Goal: Obtain resource: Download file/media

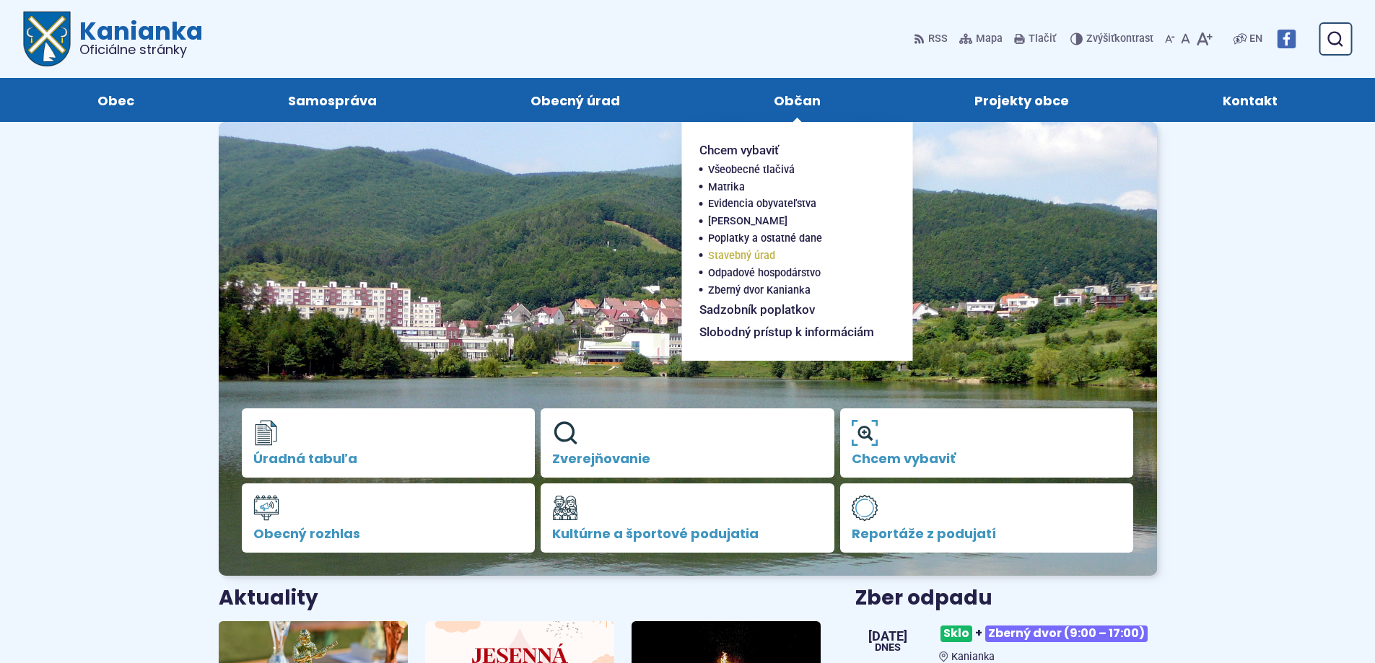
click at [753, 254] on span "Stavebný úrad" at bounding box center [741, 256] width 67 height 17
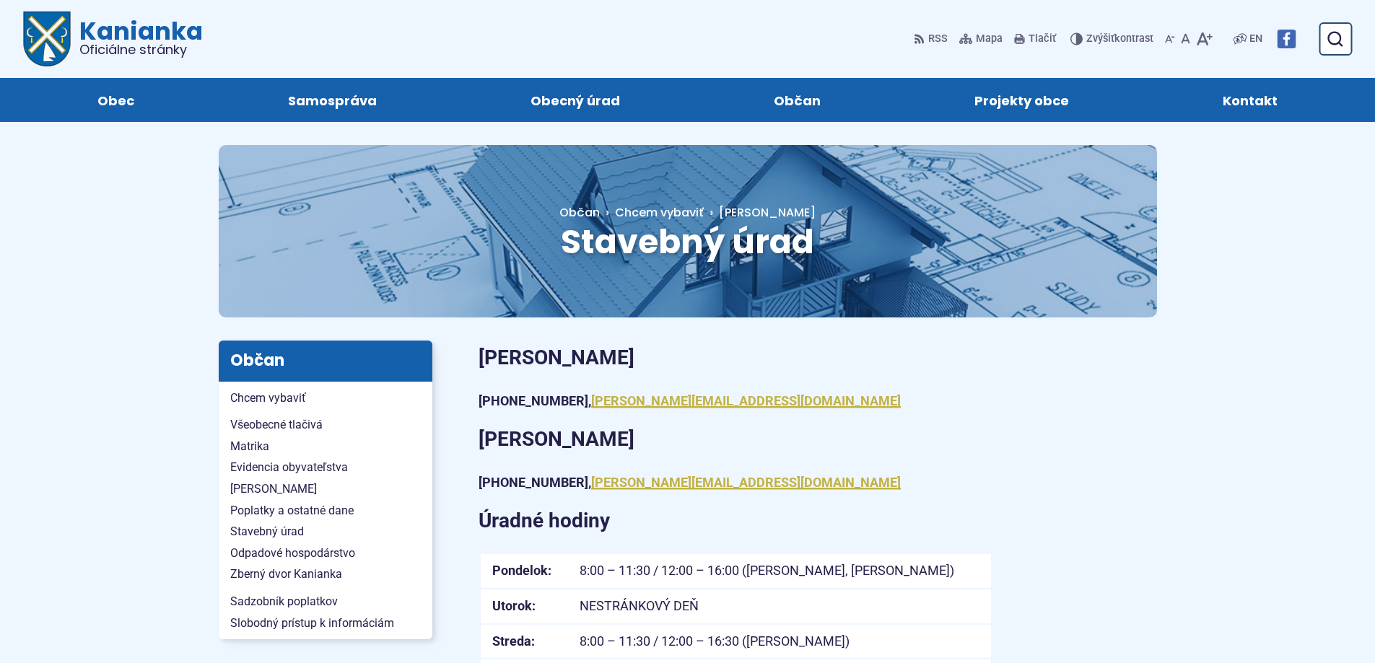
drag, startPoint x: 709, startPoint y: 437, endPoint x: 724, endPoint y: 447, distance: 17.8
click at [724, 447] on p "Ing. Miroslava Peciarová" at bounding box center [735, 439] width 512 height 35
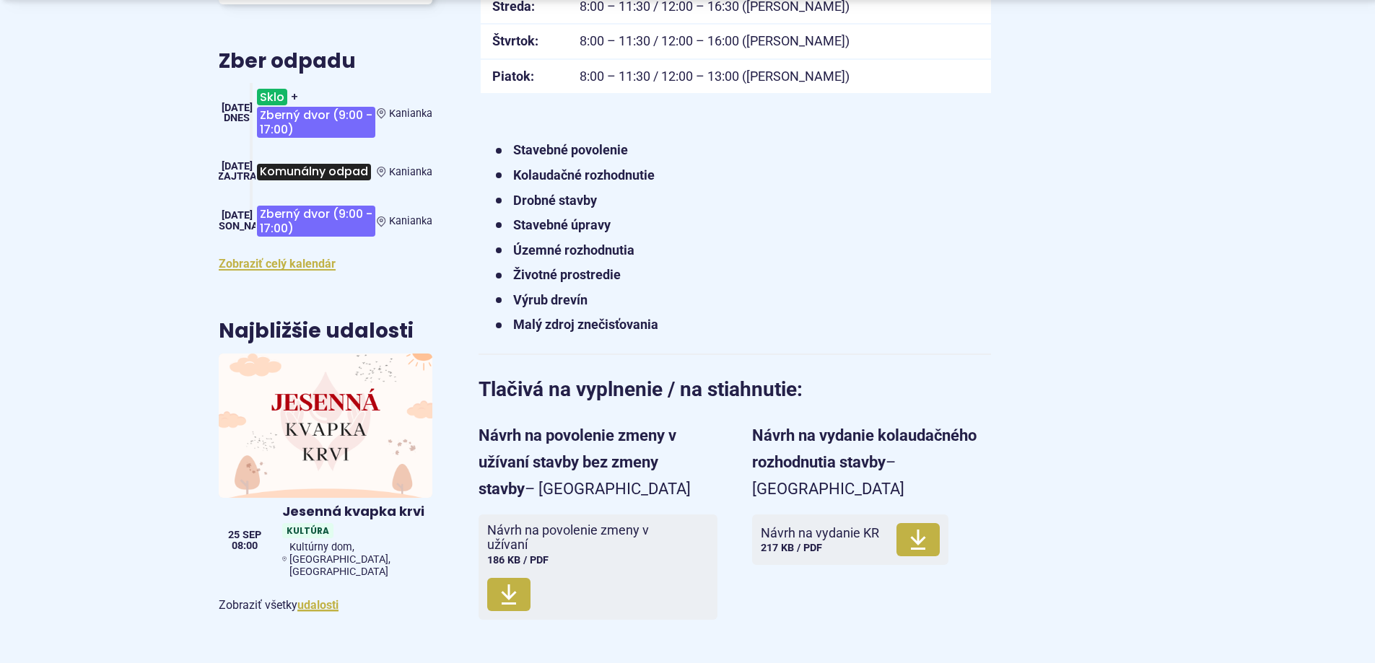
scroll to position [650, 0]
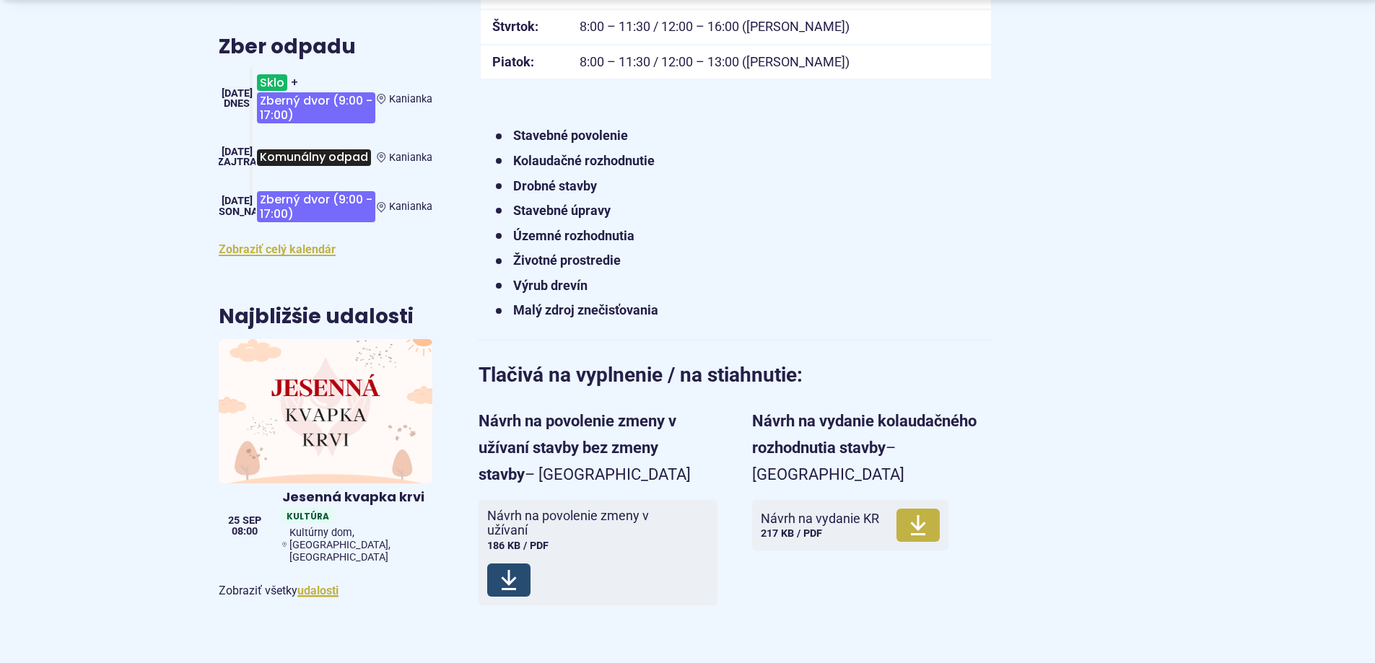
click at [512, 580] on use at bounding box center [508, 580] width 15 height 20
click at [914, 515] on use at bounding box center [917, 525] width 15 height 20
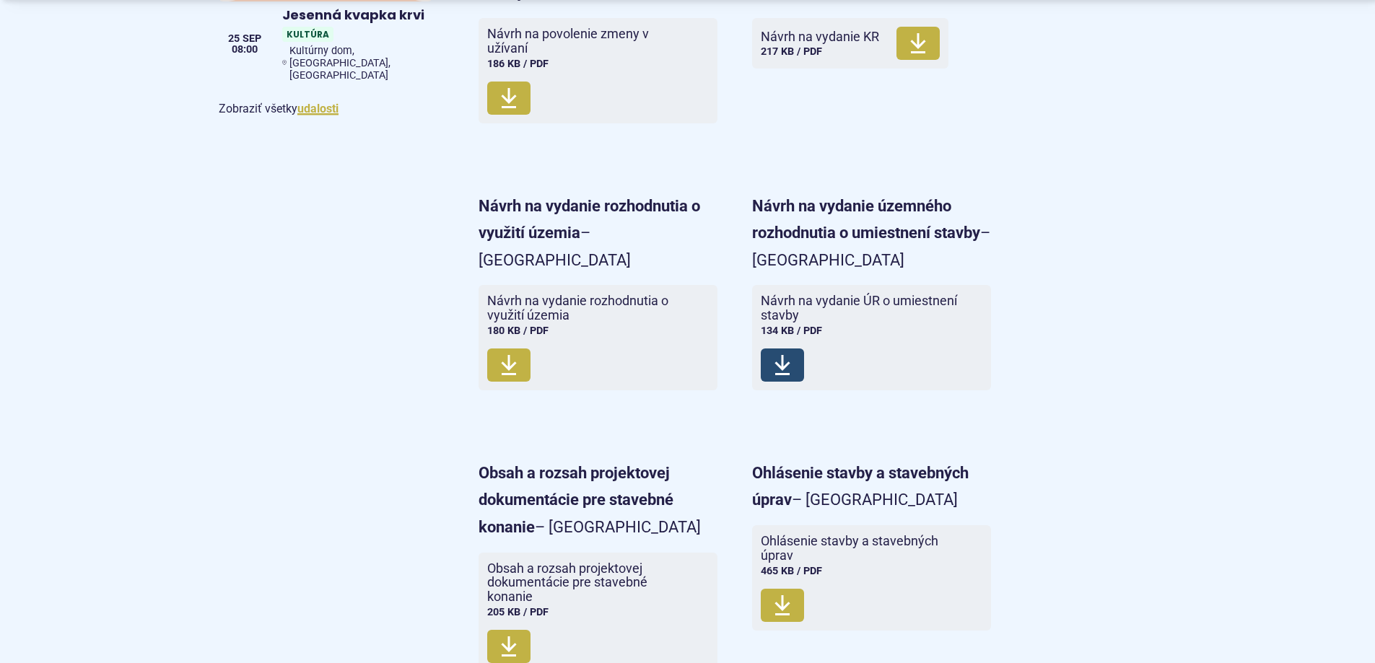
scroll to position [1155, 0]
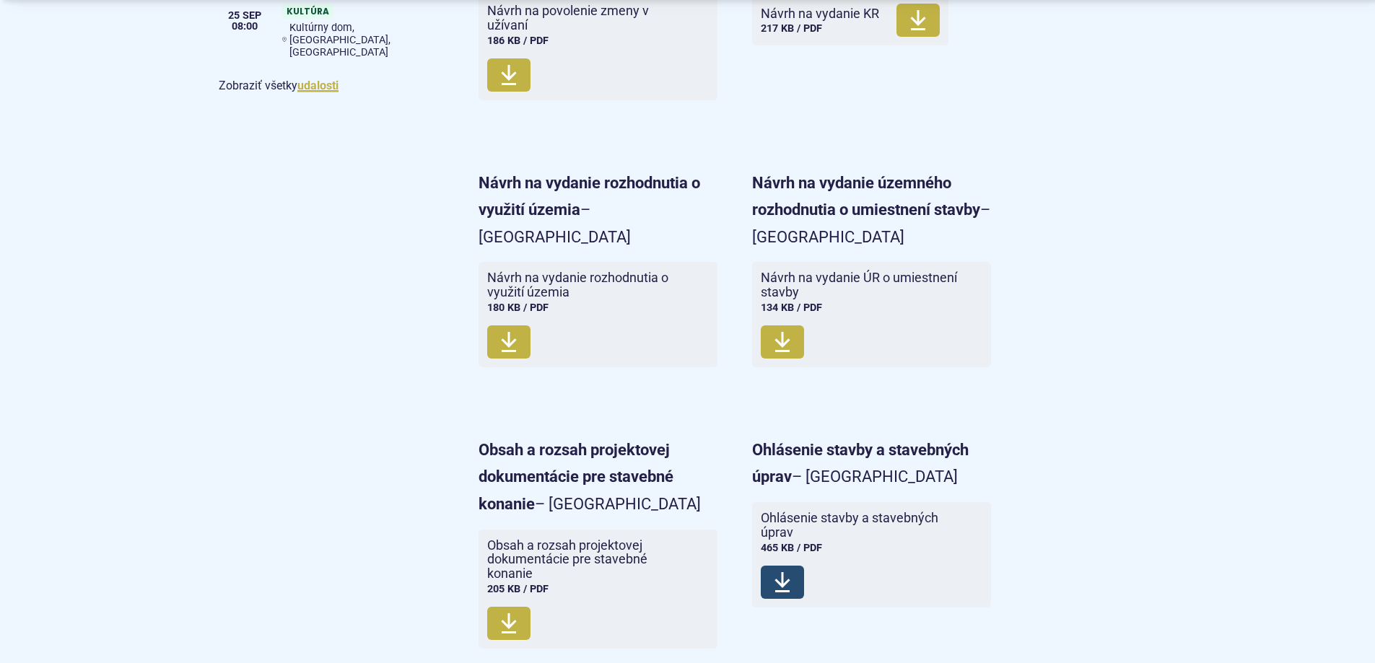
click at [792, 592] on span "Stiahnuť" at bounding box center [782, 582] width 43 height 33
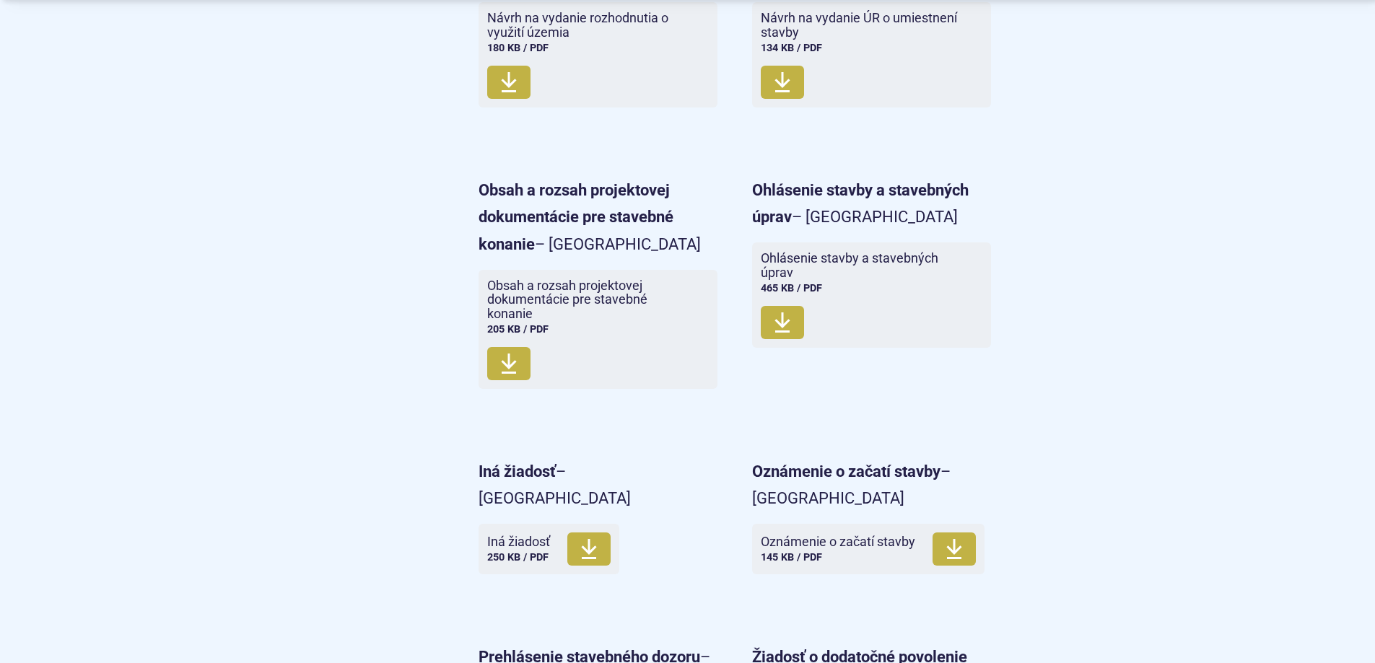
scroll to position [1443, 0]
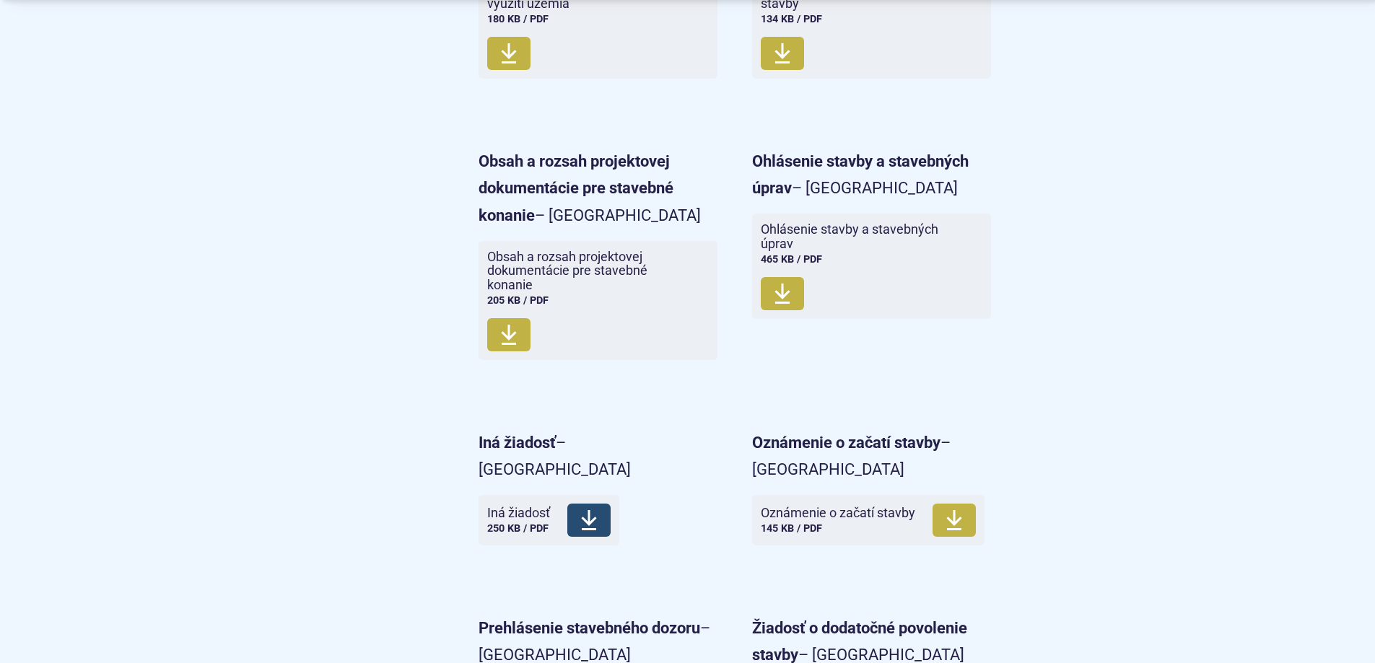
click at [586, 509] on icon at bounding box center [588, 520] width 17 height 23
click at [942, 507] on span "Stiahnuť" at bounding box center [953, 520] width 43 height 33
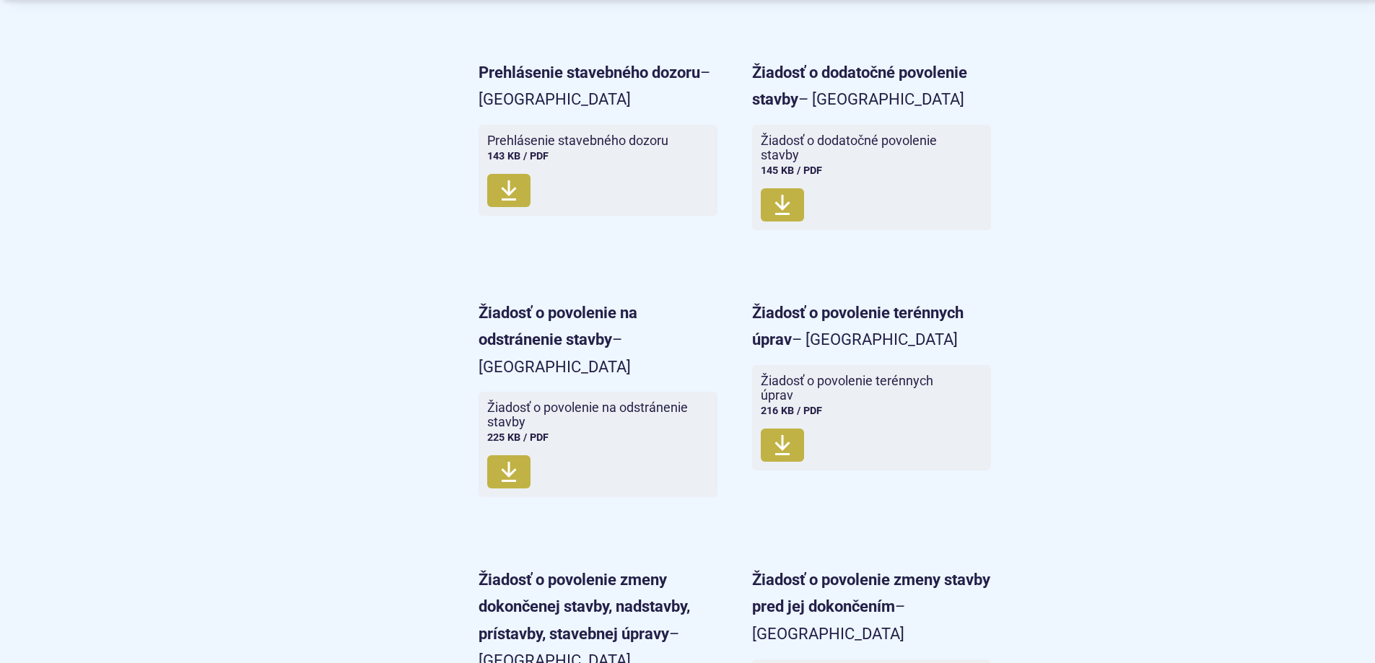
scroll to position [2093, 0]
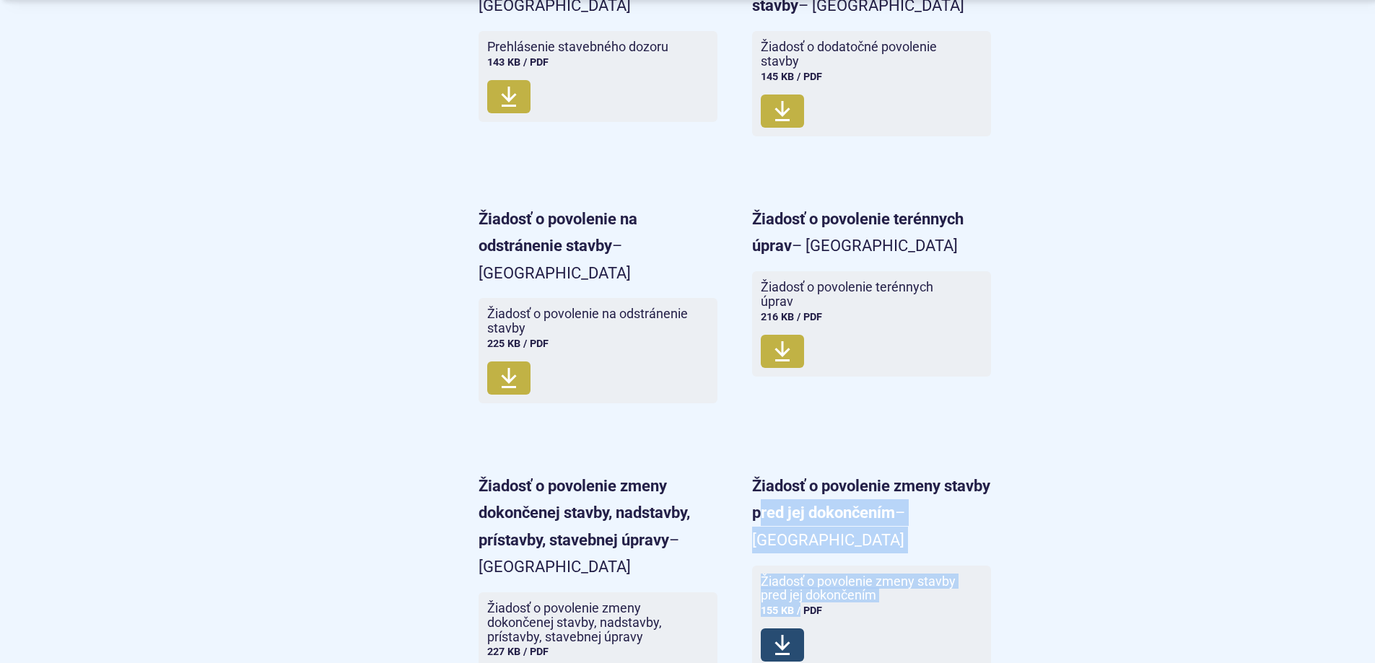
drag, startPoint x: 810, startPoint y: 500, endPoint x: 798, endPoint y: 592, distance: 92.5
click at [799, 588] on div "Žiadosť o povolenie zmeny stavby pred jej dokončením – tlačivo Žiadosť o povole…" at bounding box center [871, 592] width 239 height 239
click at [793, 629] on span "Stiahnuť" at bounding box center [782, 645] width 43 height 33
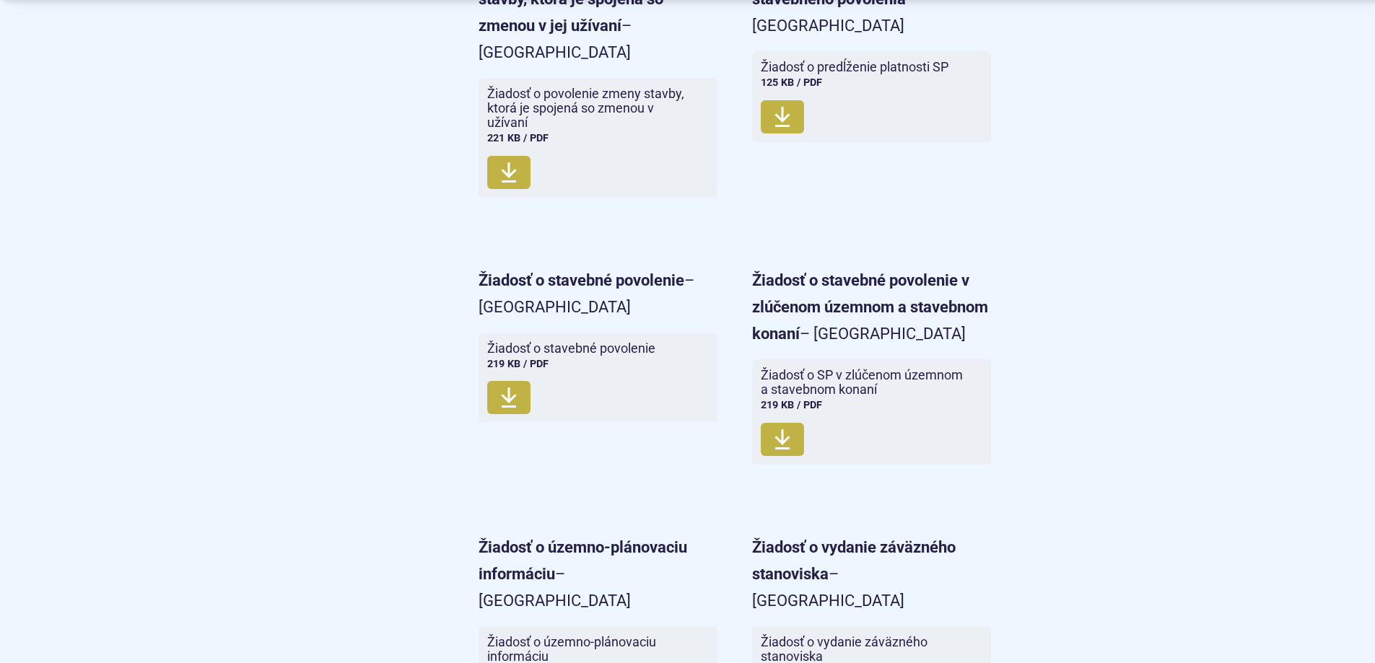
scroll to position [2959, 0]
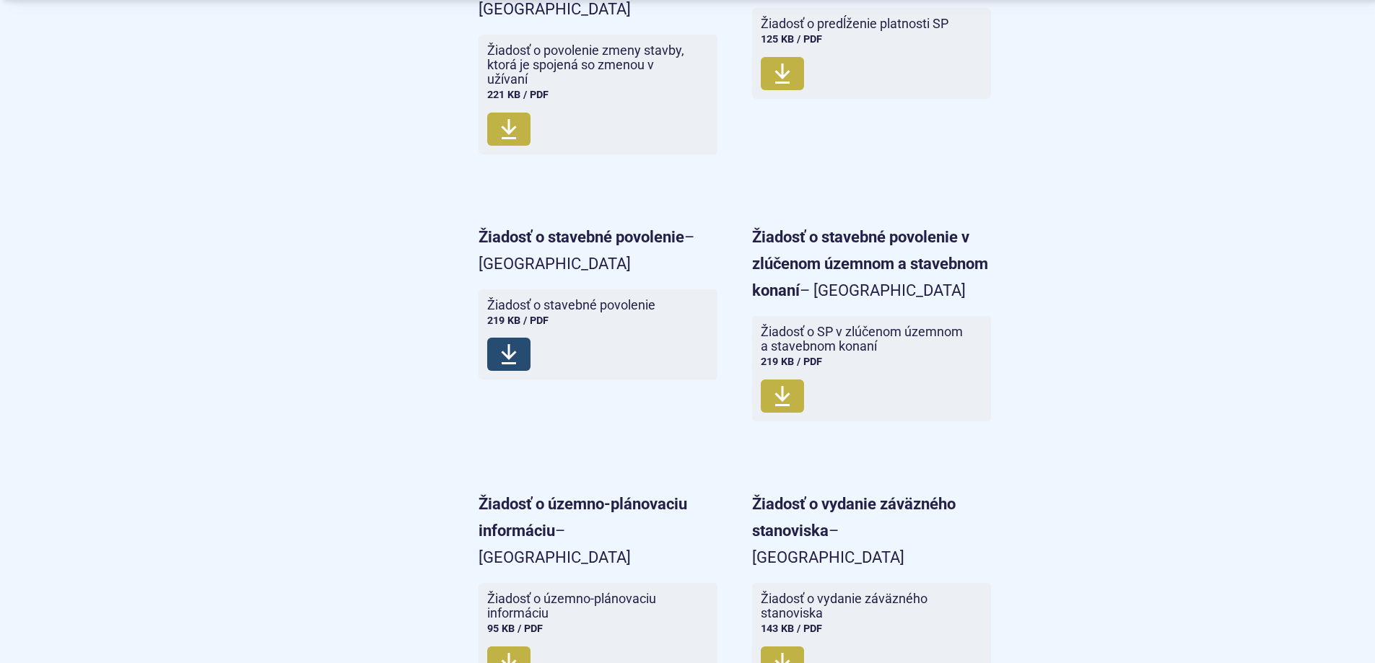
click at [517, 343] on icon at bounding box center [508, 354] width 17 height 23
click at [521, 647] on span "Stiahnuť" at bounding box center [508, 663] width 43 height 33
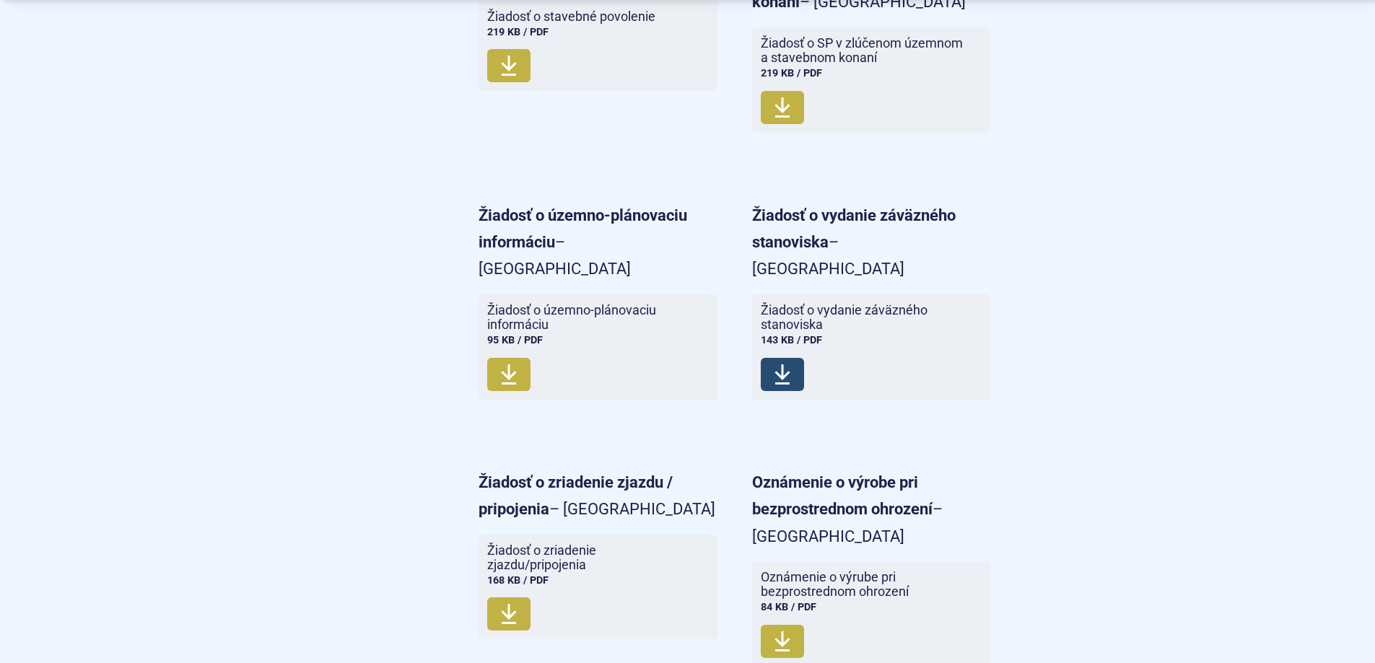
click at [782, 358] on span "Stiahnuť" at bounding box center [782, 374] width 43 height 33
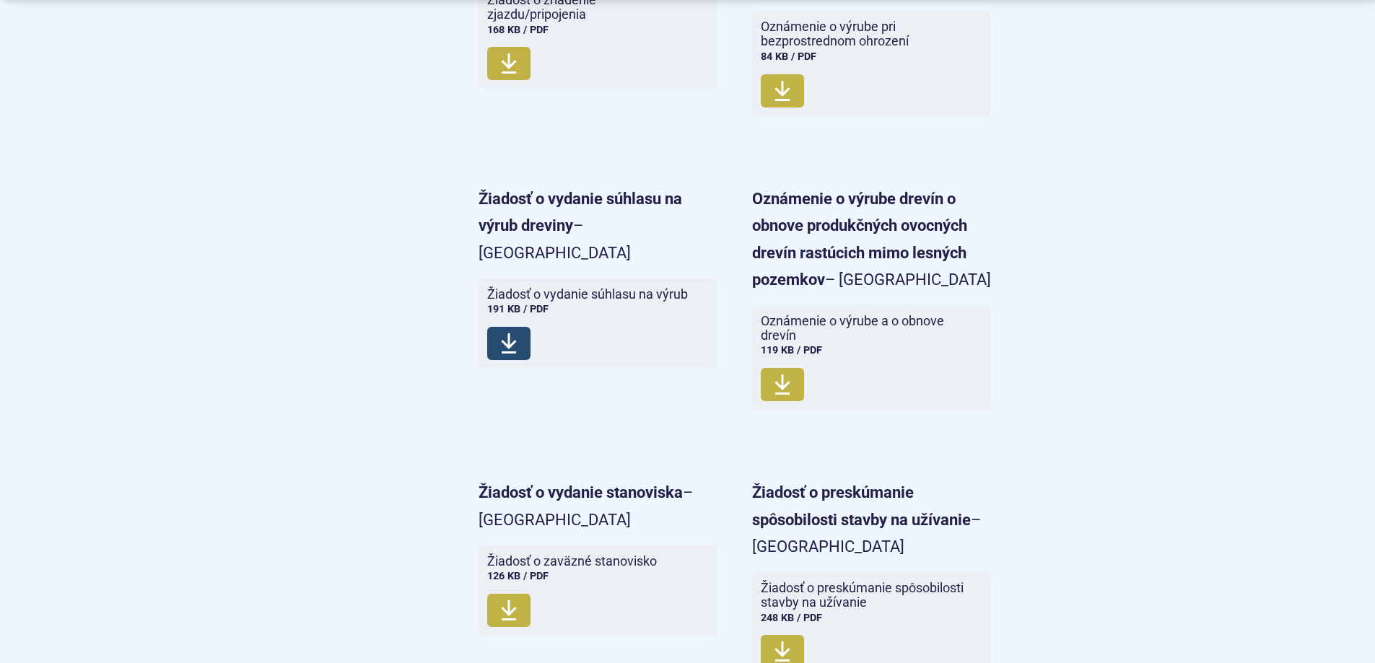
scroll to position [3825, 0]
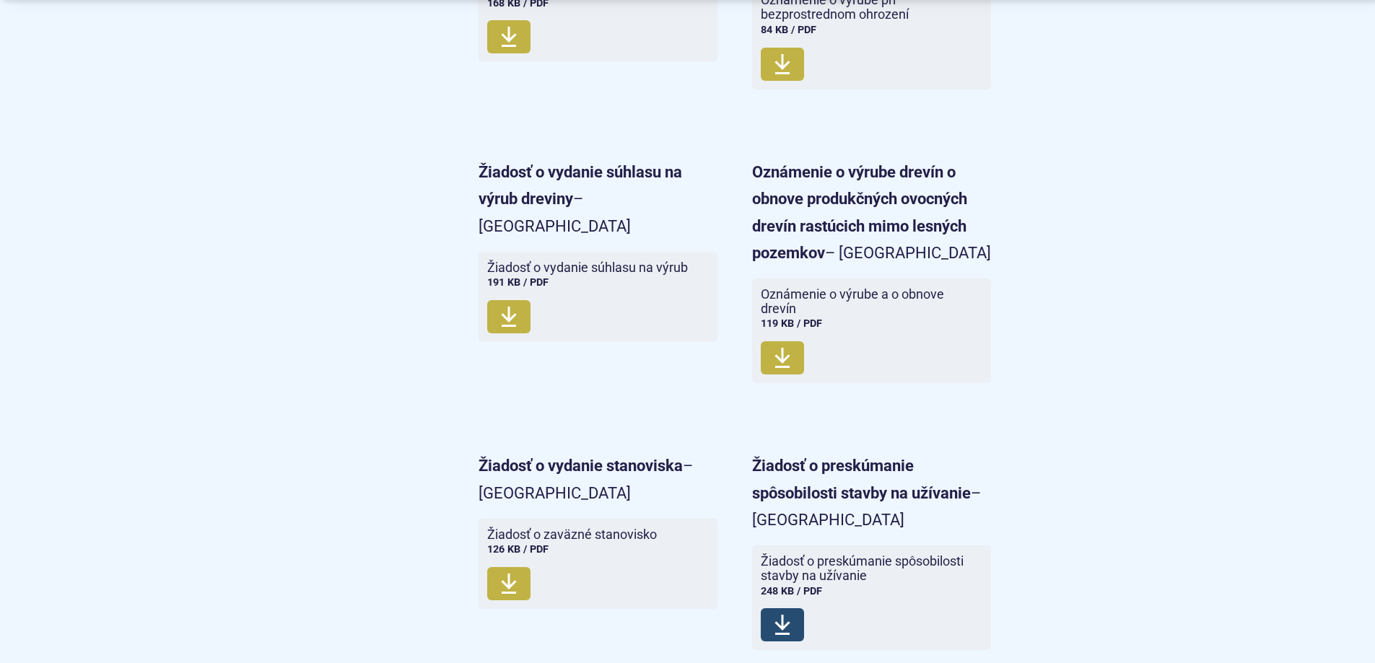
click at [766, 608] on span "Stiahnuť" at bounding box center [782, 624] width 43 height 33
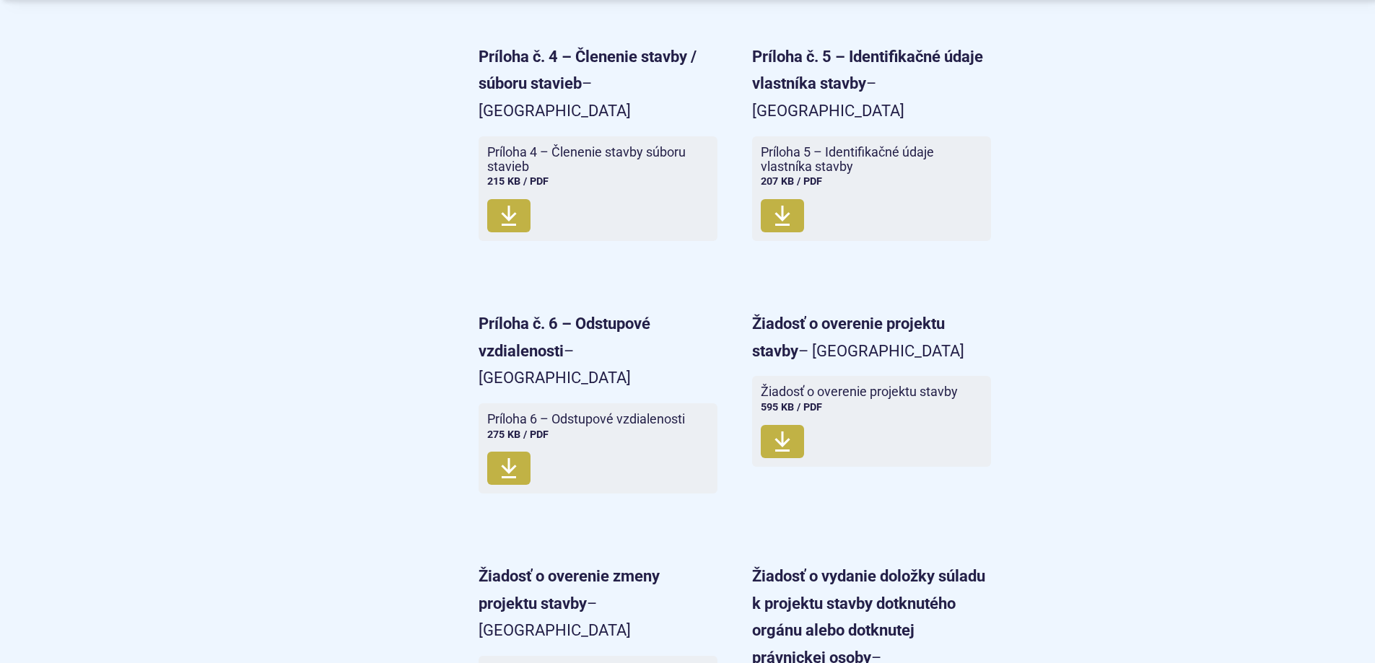
scroll to position [5124, 0]
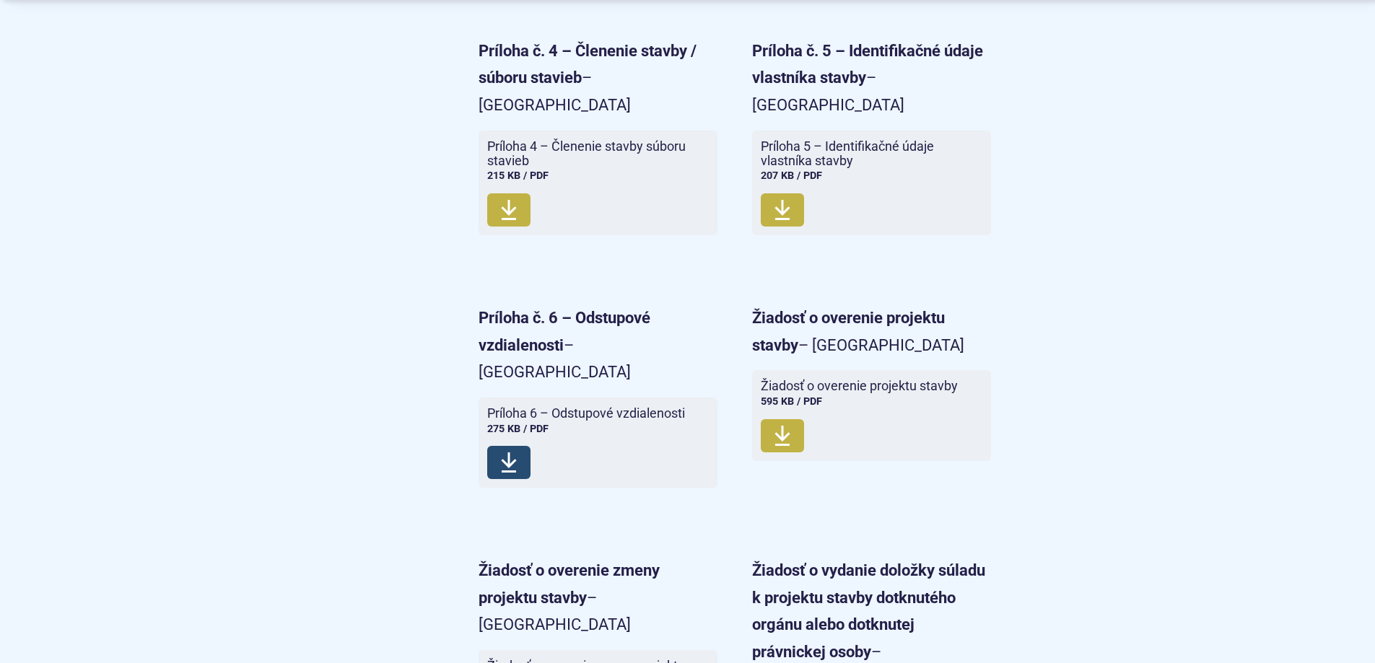
click at [528, 446] on span "Stiahnuť" at bounding box center [508, 462] width 43 height 33
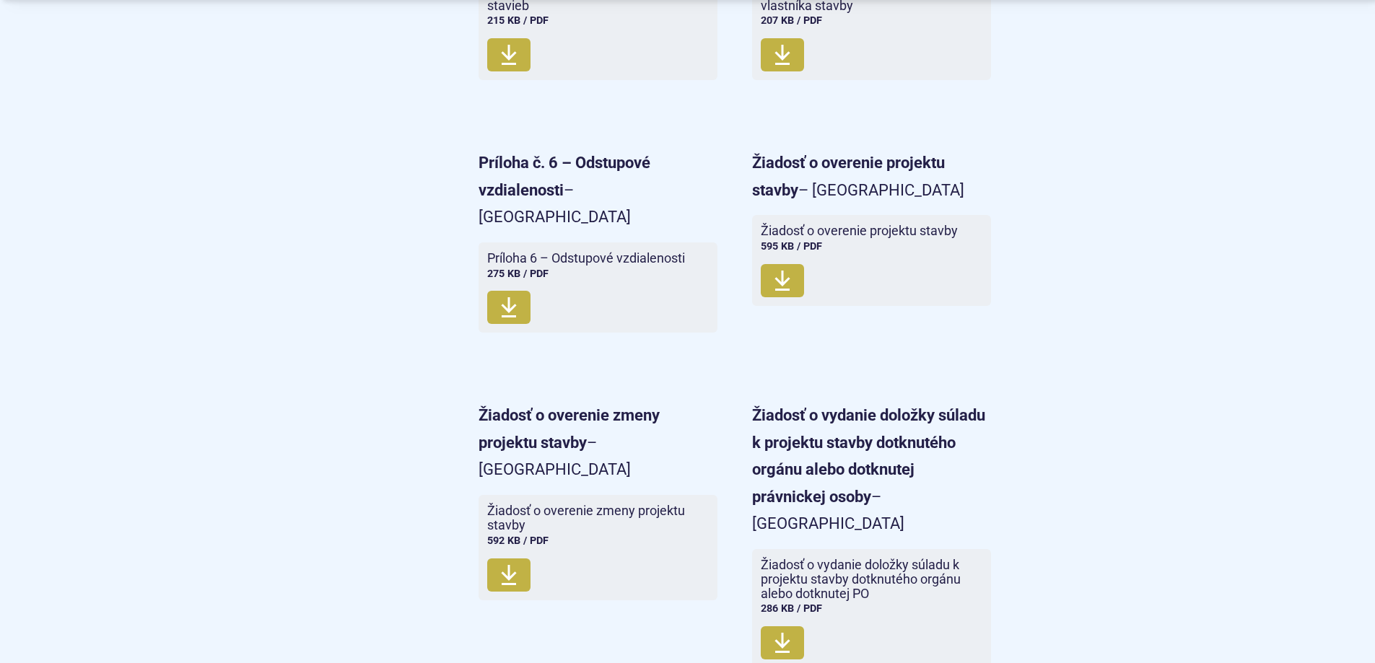
scroll to position [5413, 0]
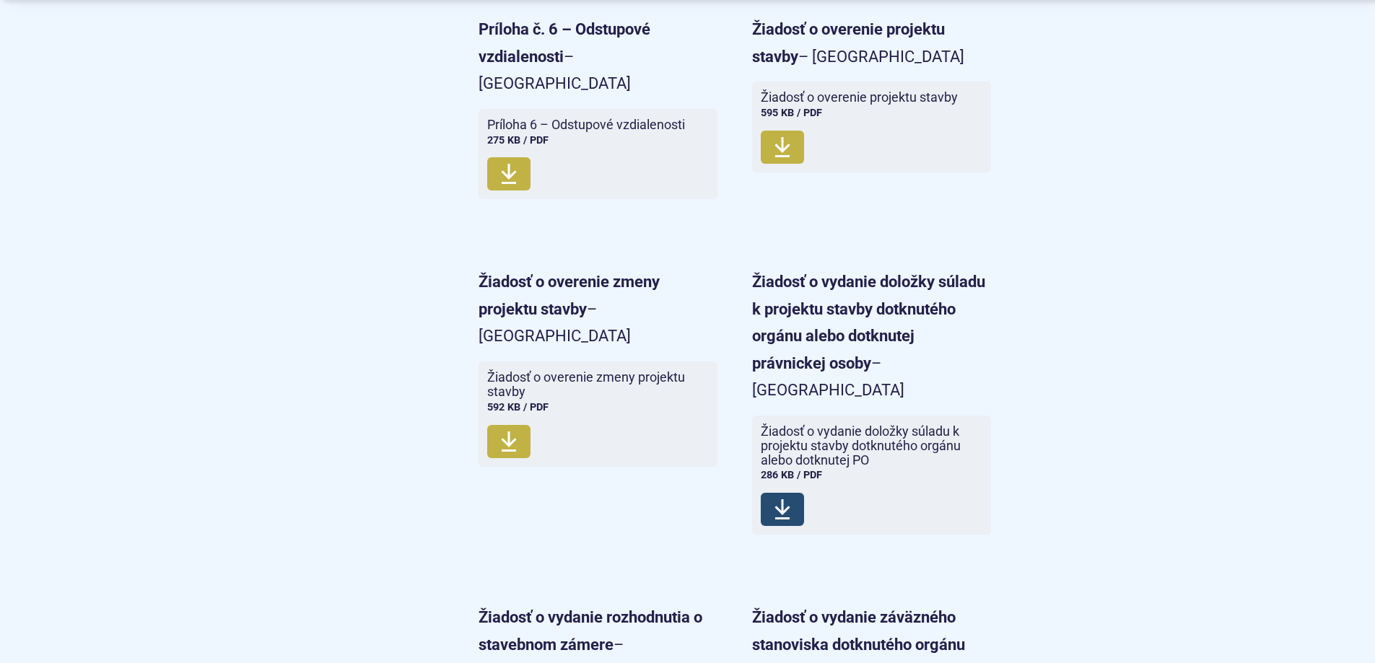
click at [810, 416] on link "Žiadosť o vydanie doložky súladu k projektu stavby dotknutého orgánu alebo dotk…" at bounding box center [871, 475] width 239 height 119
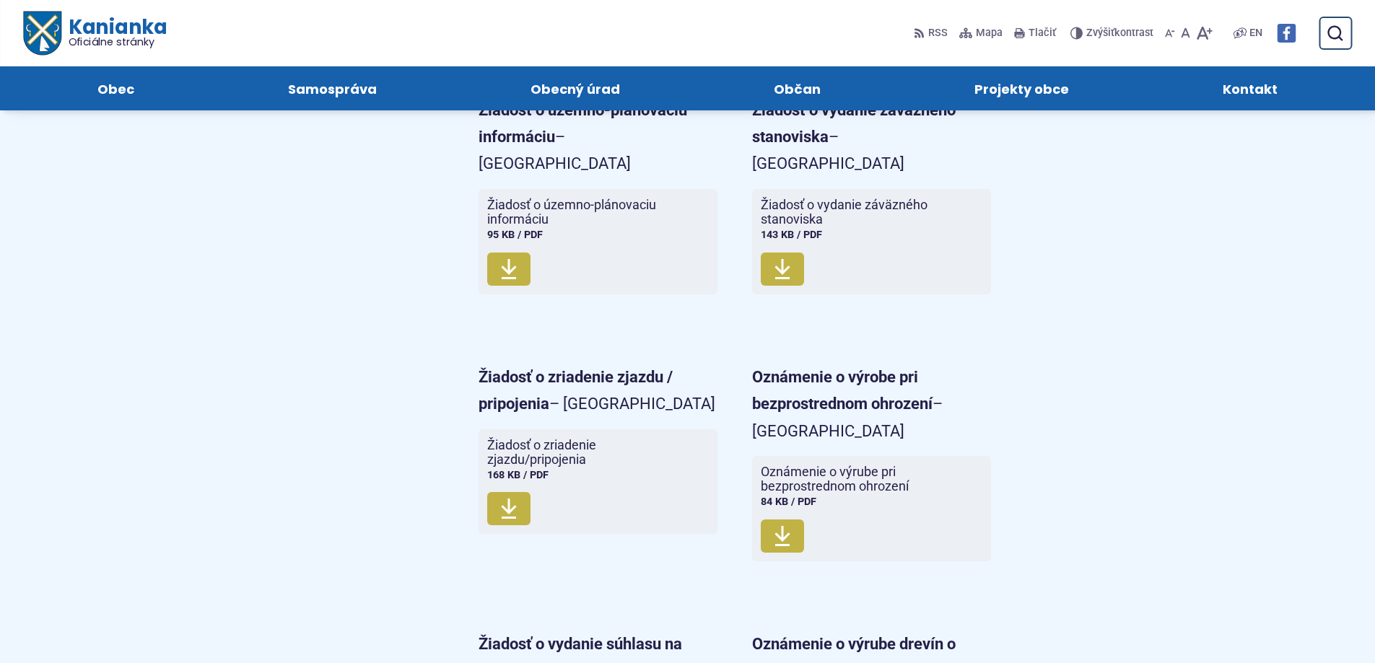
scroll to position [3176, 0]
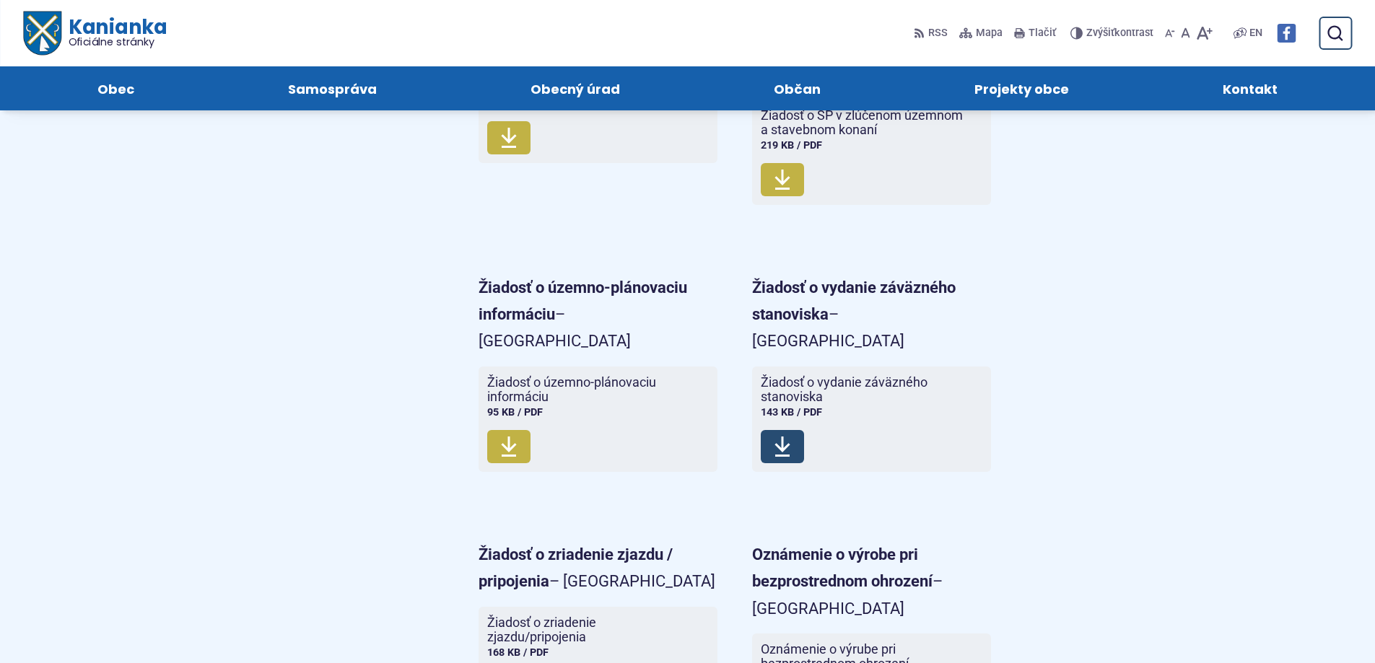
click at [780, 435] on icon at bounding box center [782, 446] width 17 height 23
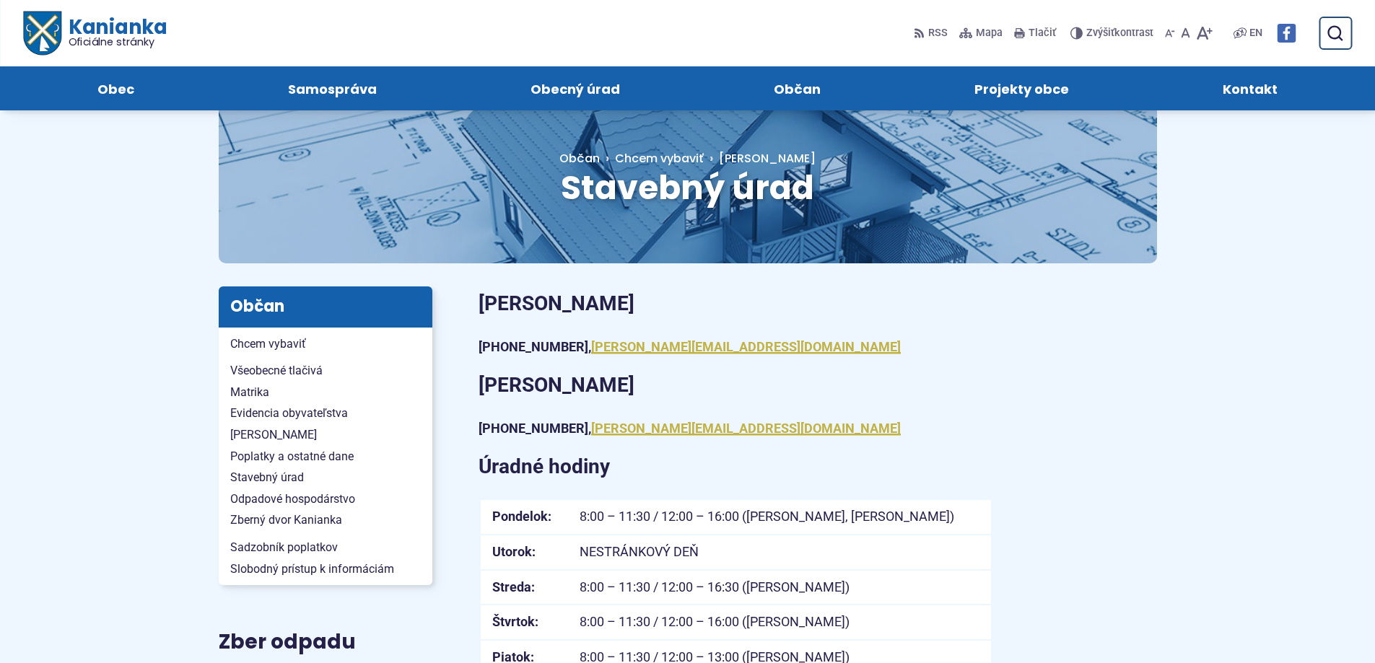
scroll to position [0, 0]
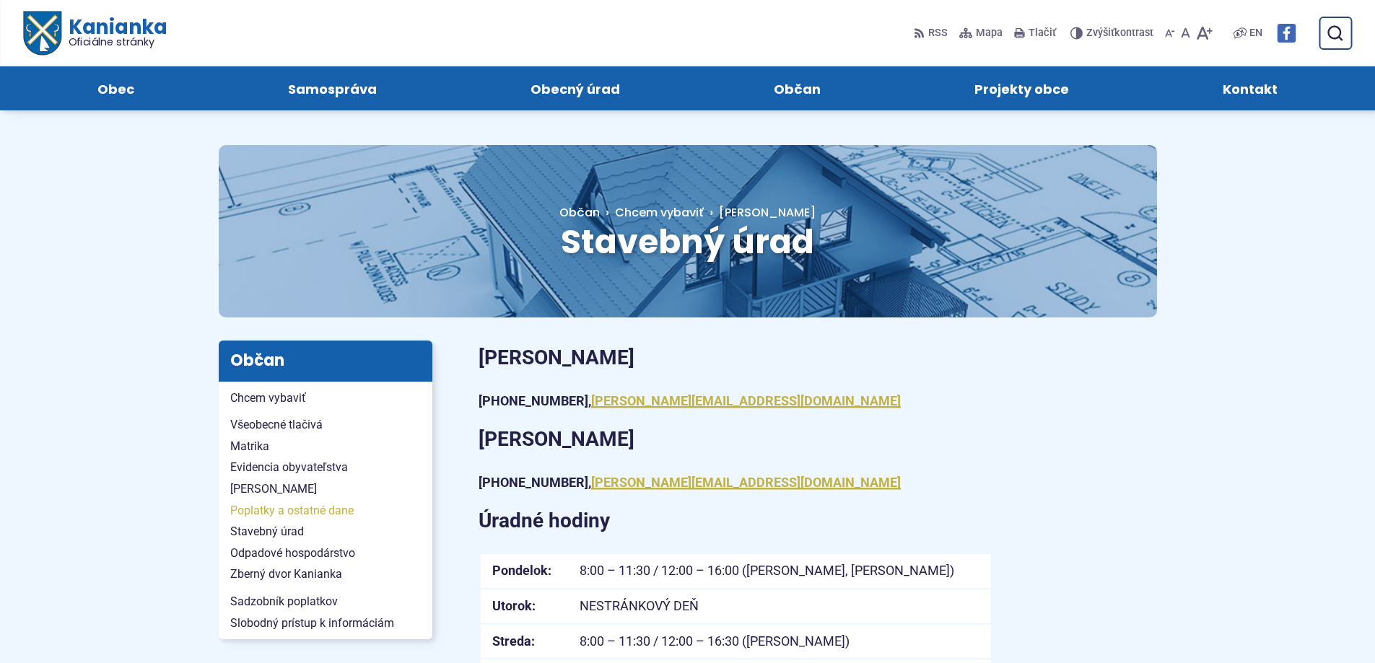
click at [277, 512] on span "Poplatky a ostatné dane" at bounding box center [325, 511] width 191 height 22
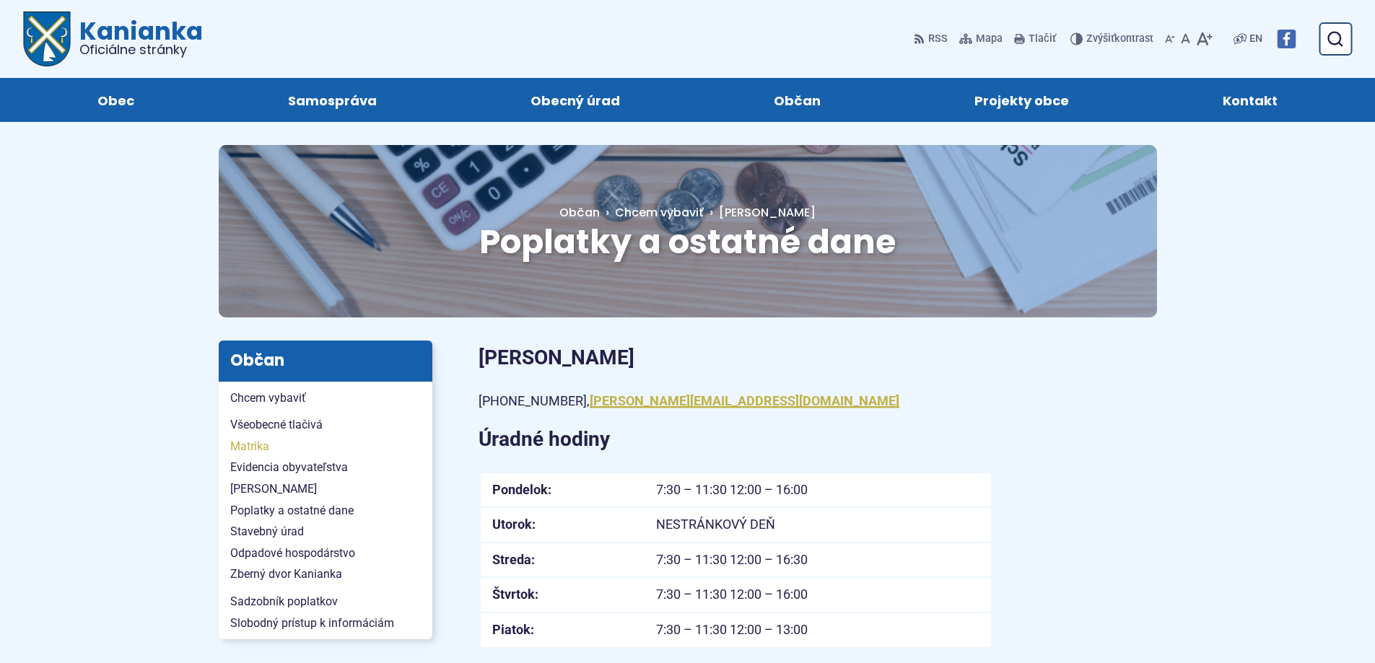
click at [258, 445] on span "Matrika" at bounding box center [325, 447] width 191 height 22
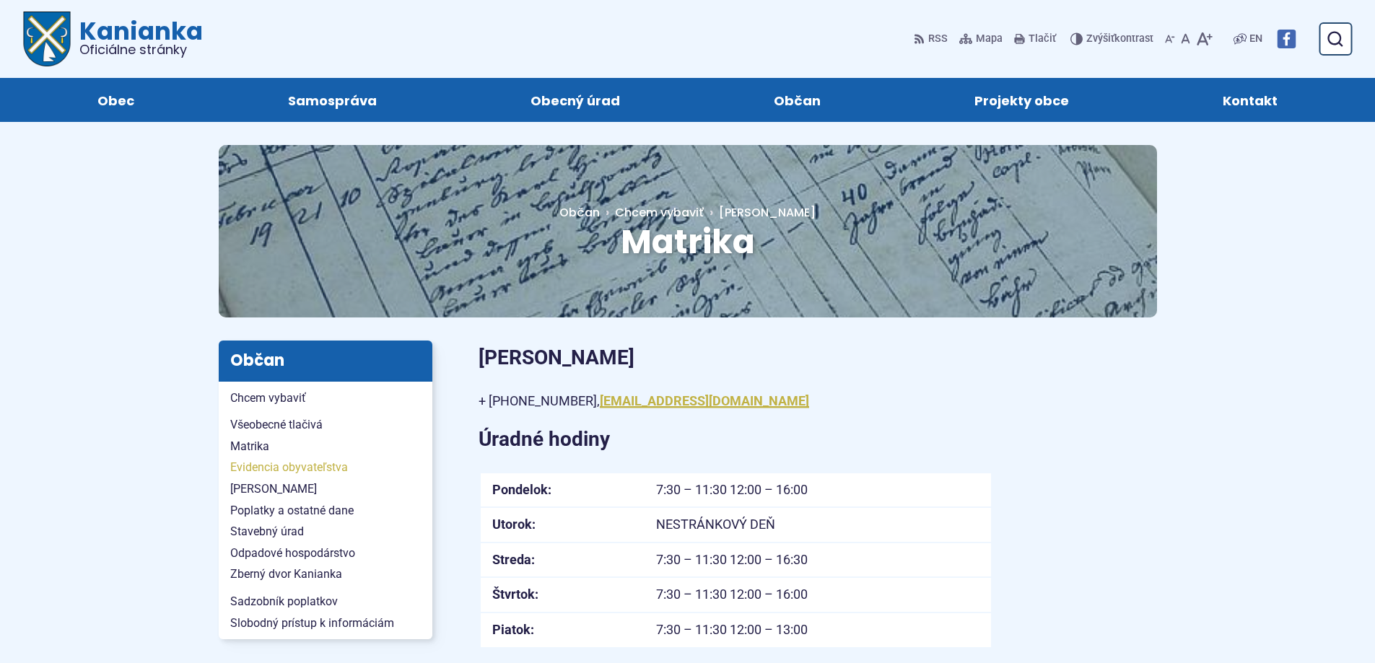
click at [262, 465] on span "Evidencia obyvateľstva" at bounding box center [325, 468] width 191 height 22
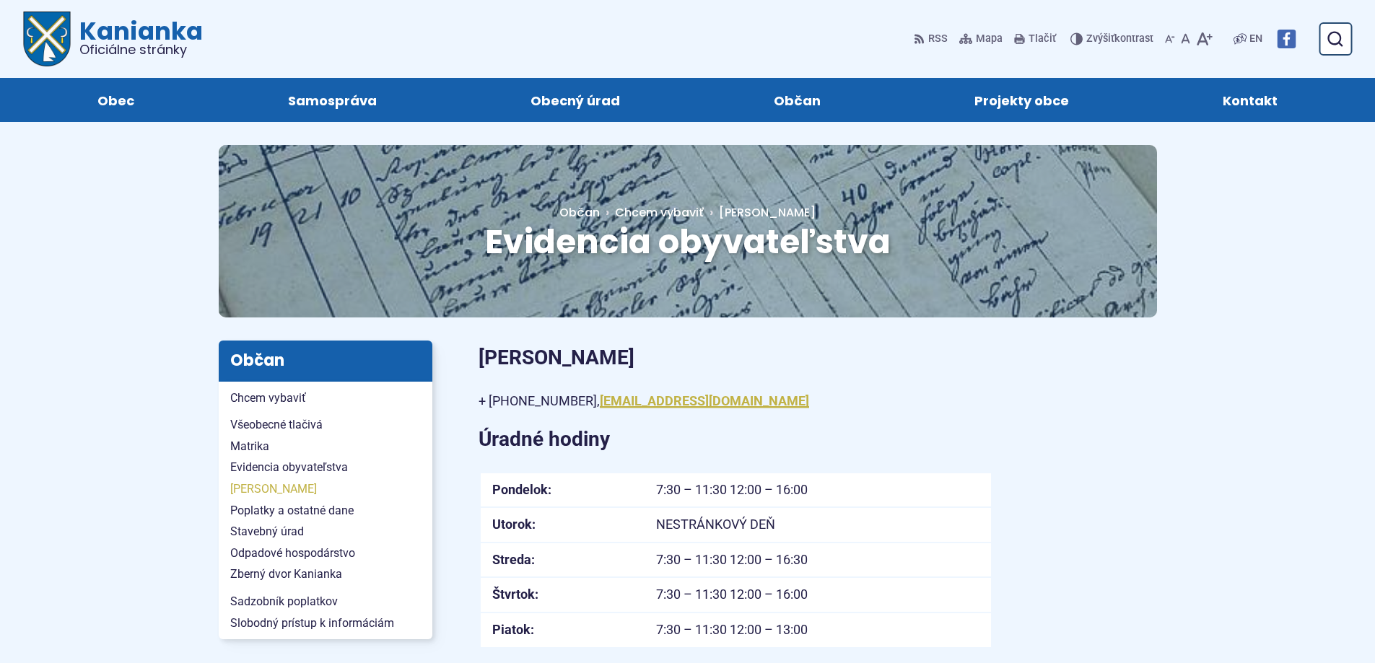
click at [245, 491] on span "[PERSON_NAME]" at bounding box center [325, 490] width 191 height 22
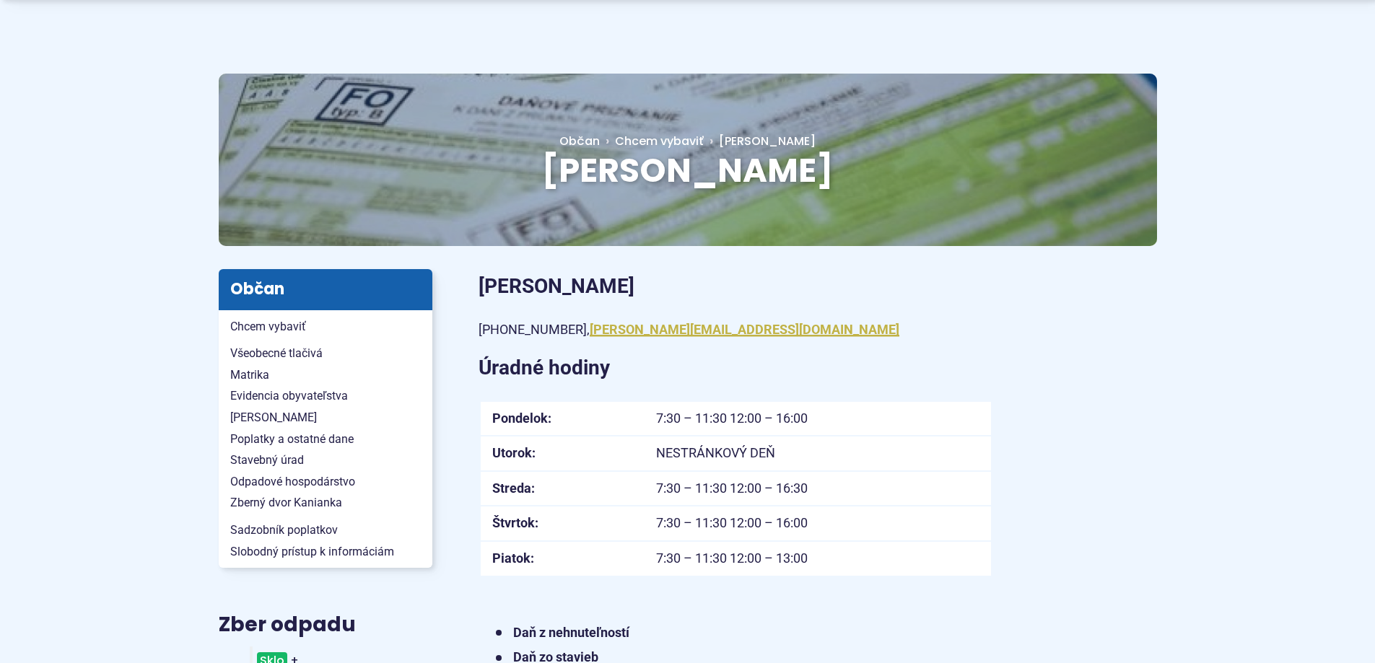
scroll to position [72, 0]
click at [262, 504] on span "Zberný dvor Kanianka" at bounding box center [325, 502] width 191 height 22
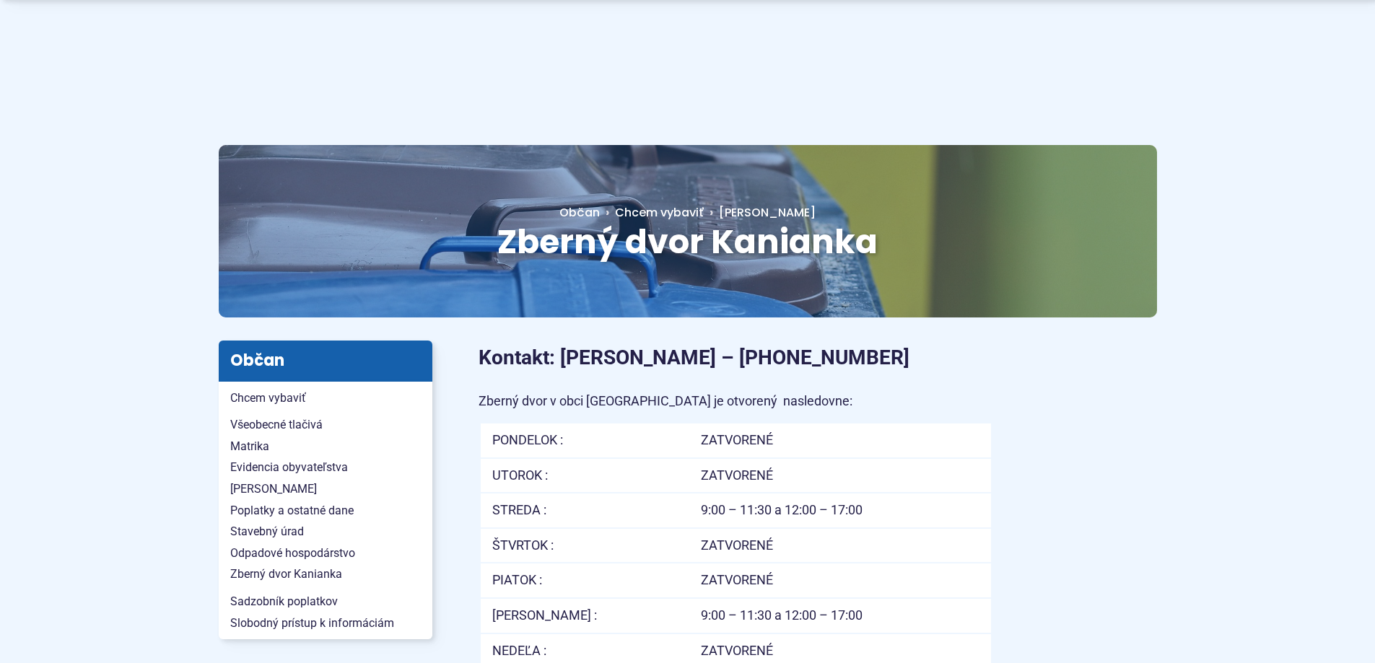
scroll to position [72, 0]
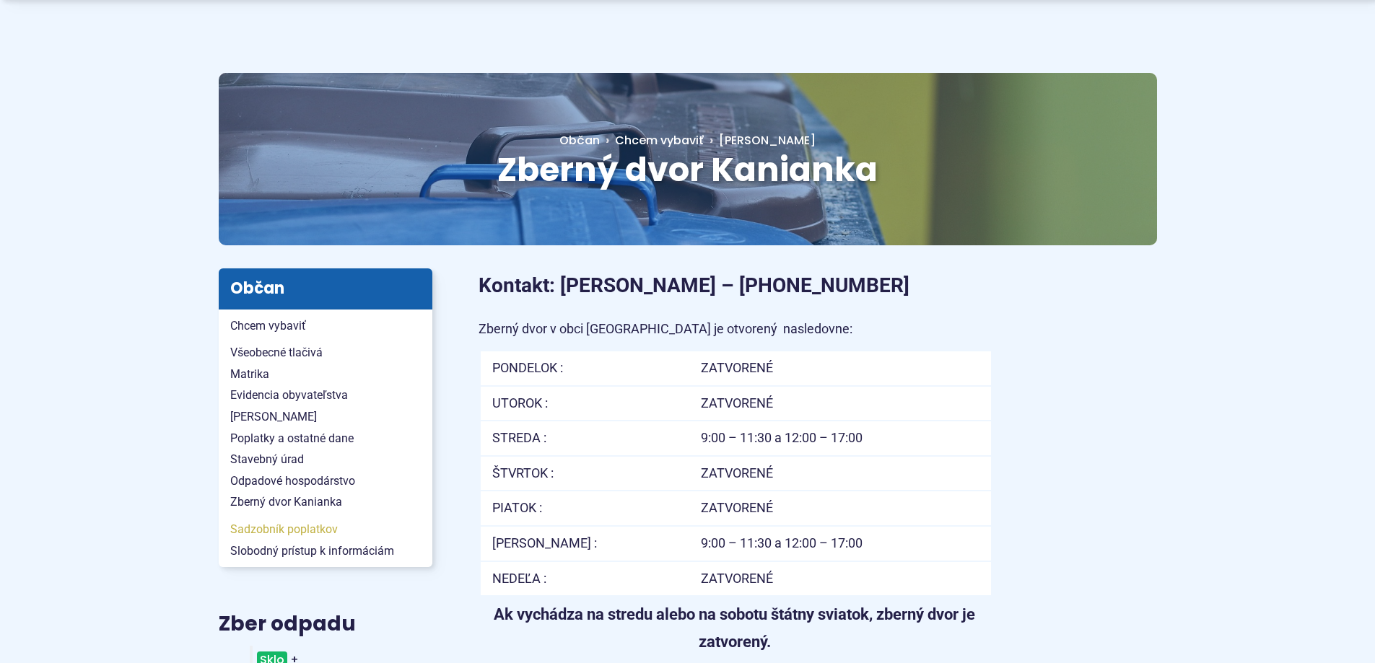
click at [261, 532] on span "Sadzobník poplatkov" at bounding box center [325, 530] width 191 height 22
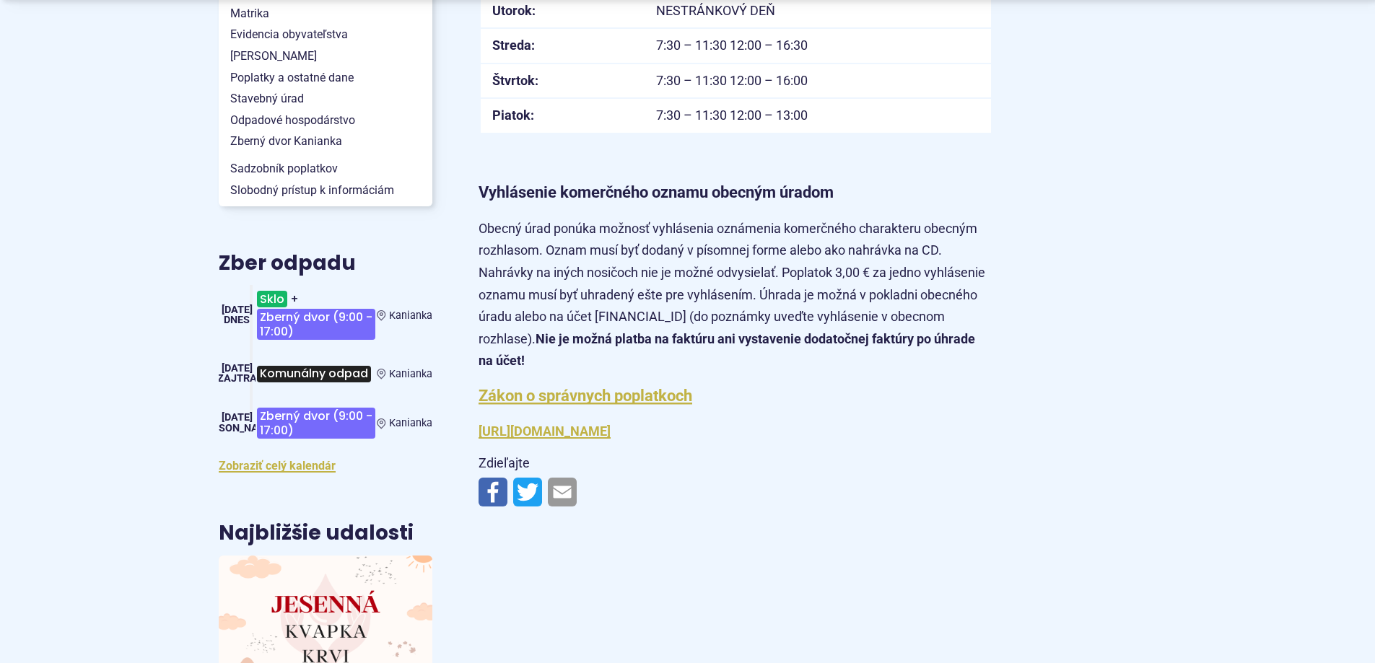
scroll to position [505, 0]
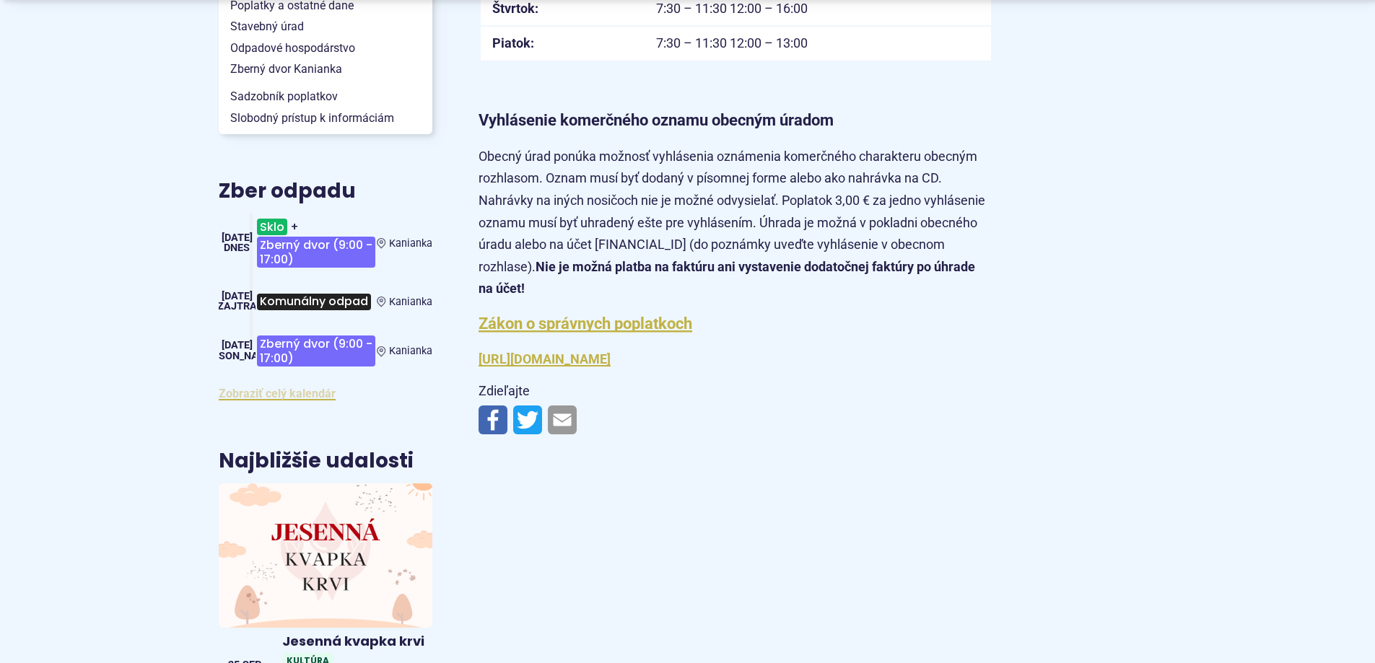
click at [300, 399] on link "Zobraziť celý kalendár" at bounding box center [277, 394] width 117 height 14
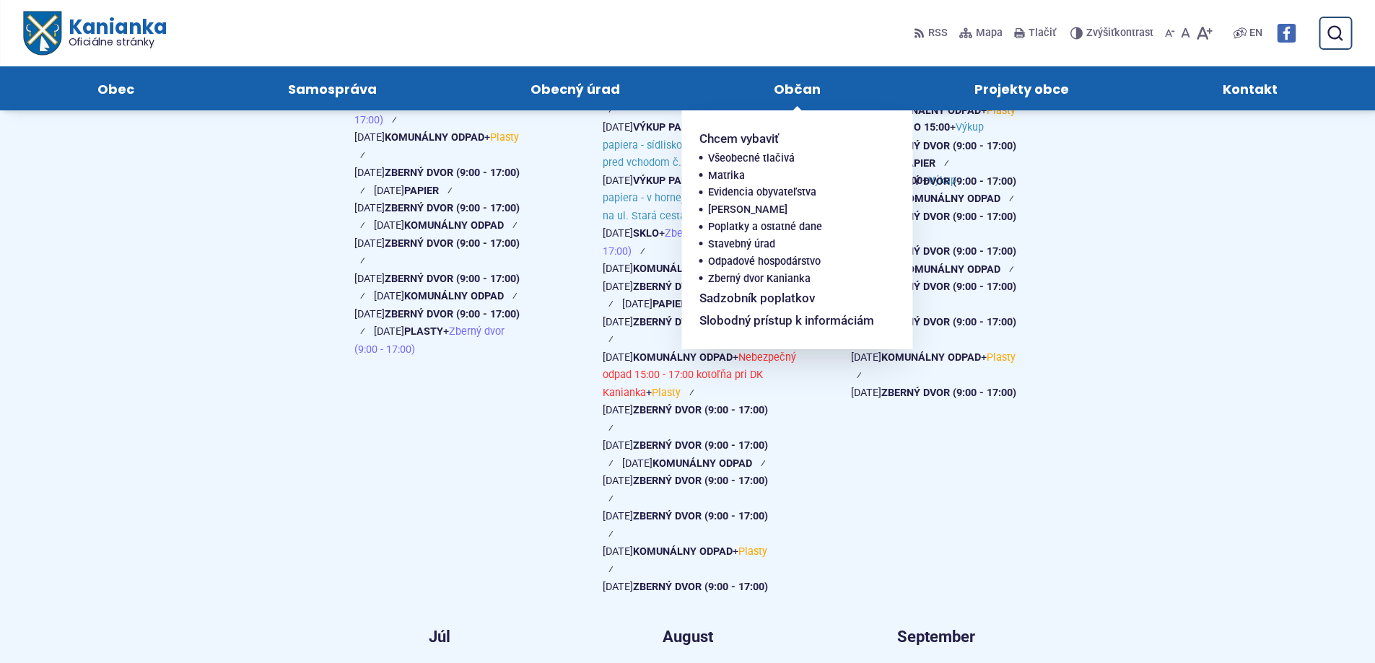
scroll to position [1155, 0]
